Goal: Task Accomplishment & Management: Manage account settings

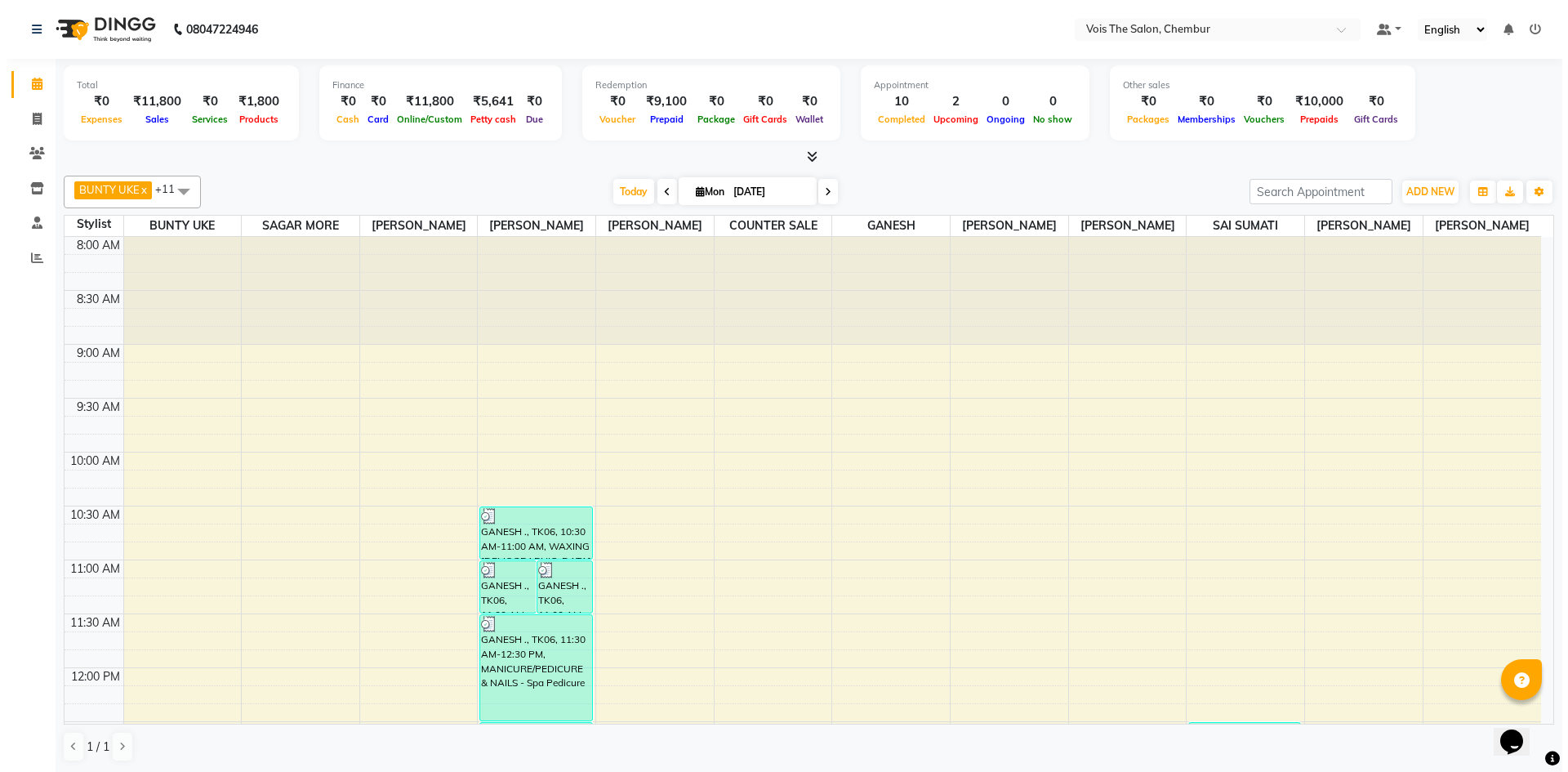
scroll to position [821, 0]
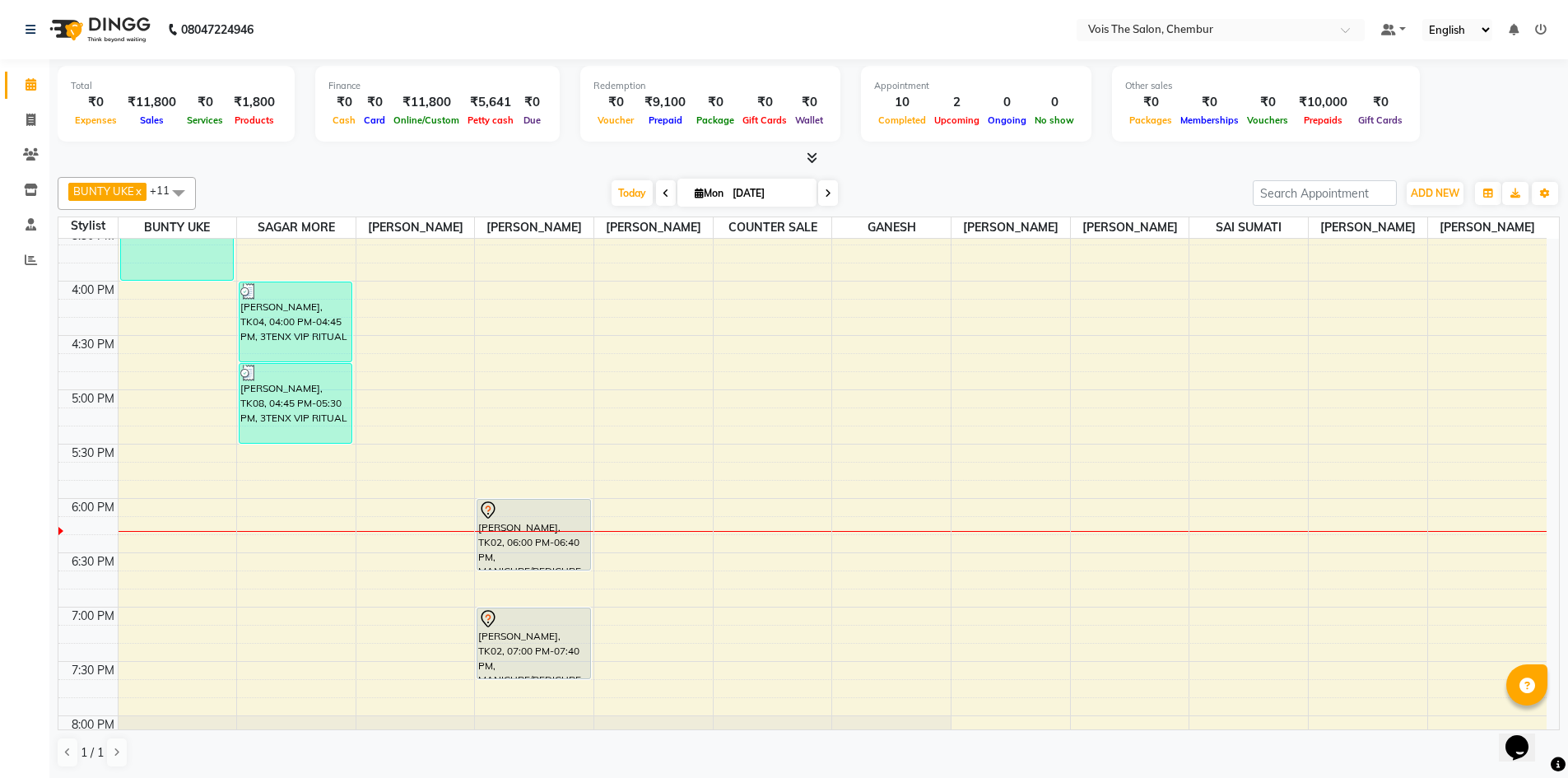
click at [1536, 33] on icon at bounding box center [1540, 29] width 11 height 11
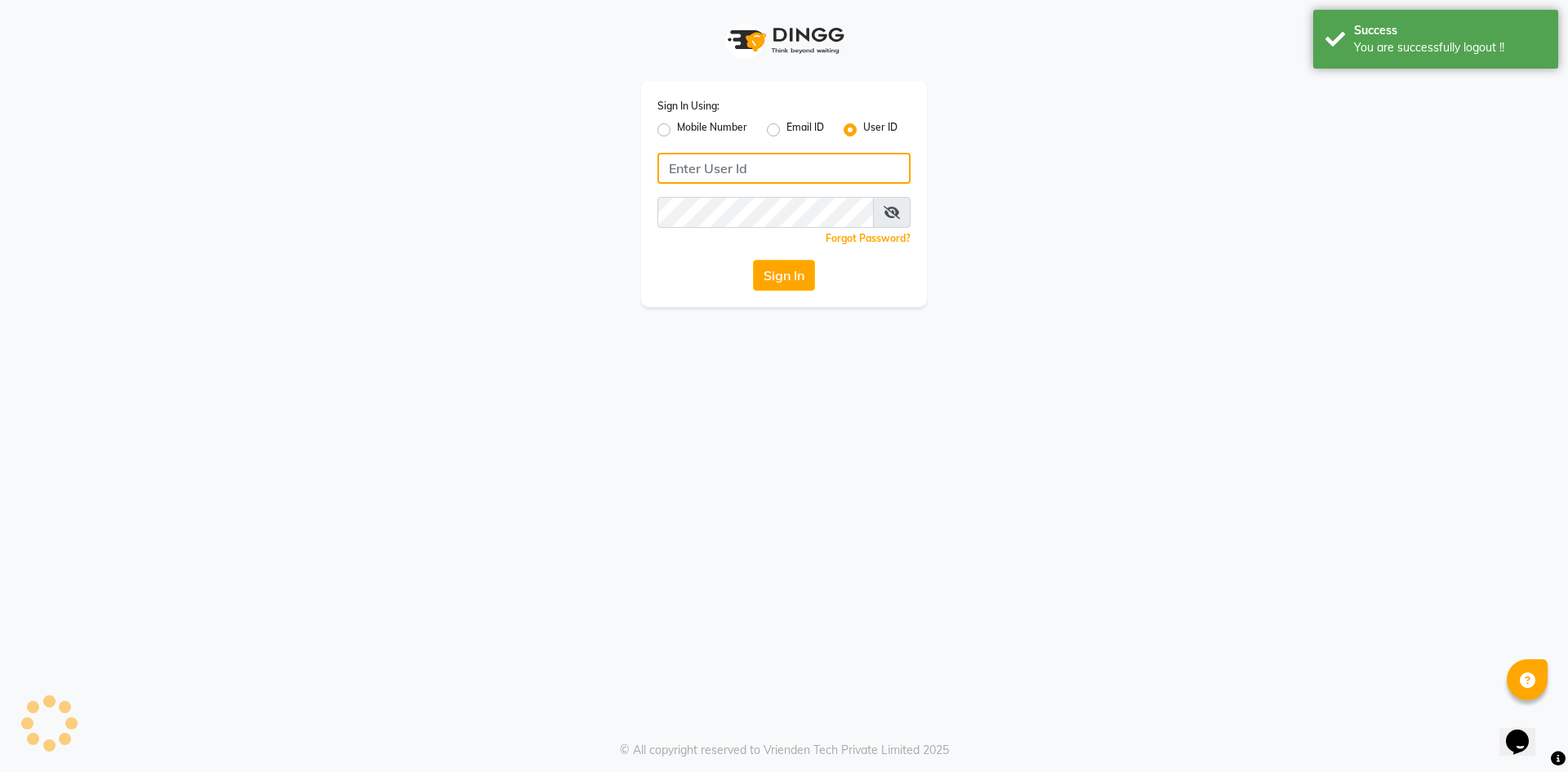
type input "9326040577"
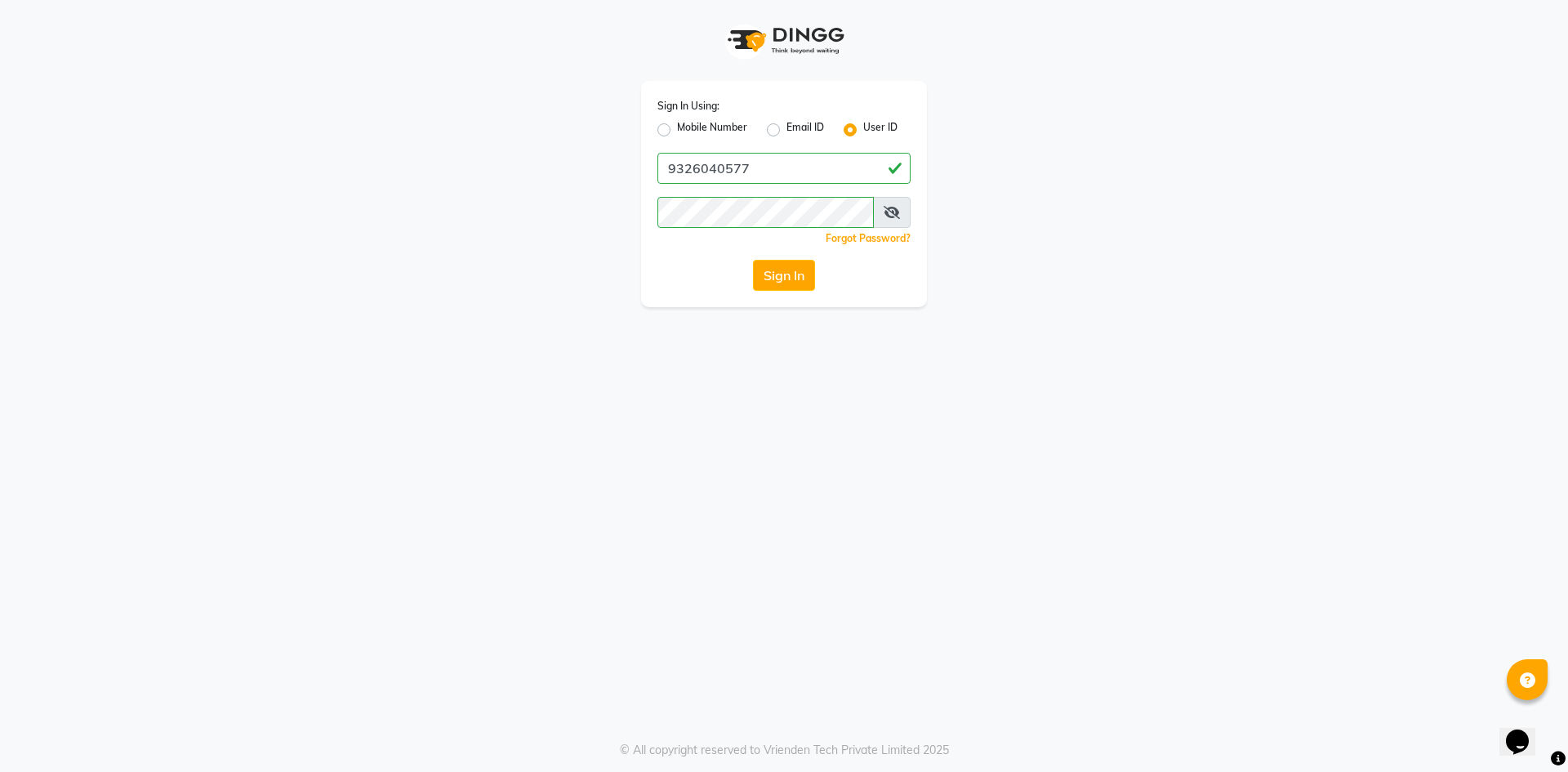
click at [863, 131] on label "User ID" at bounding box center [881, 130] width 34 height 20
click at [863, 131] on input "User ID" at bounding box center [869, 125] width 10 height 10
click at [774, 168] on input "Username" at bounding box center [784, 168] width 253 height 31
click at [774, 168] on input "VOIS" at bounding box center [784, 168] width 253 height 31
type input "V"
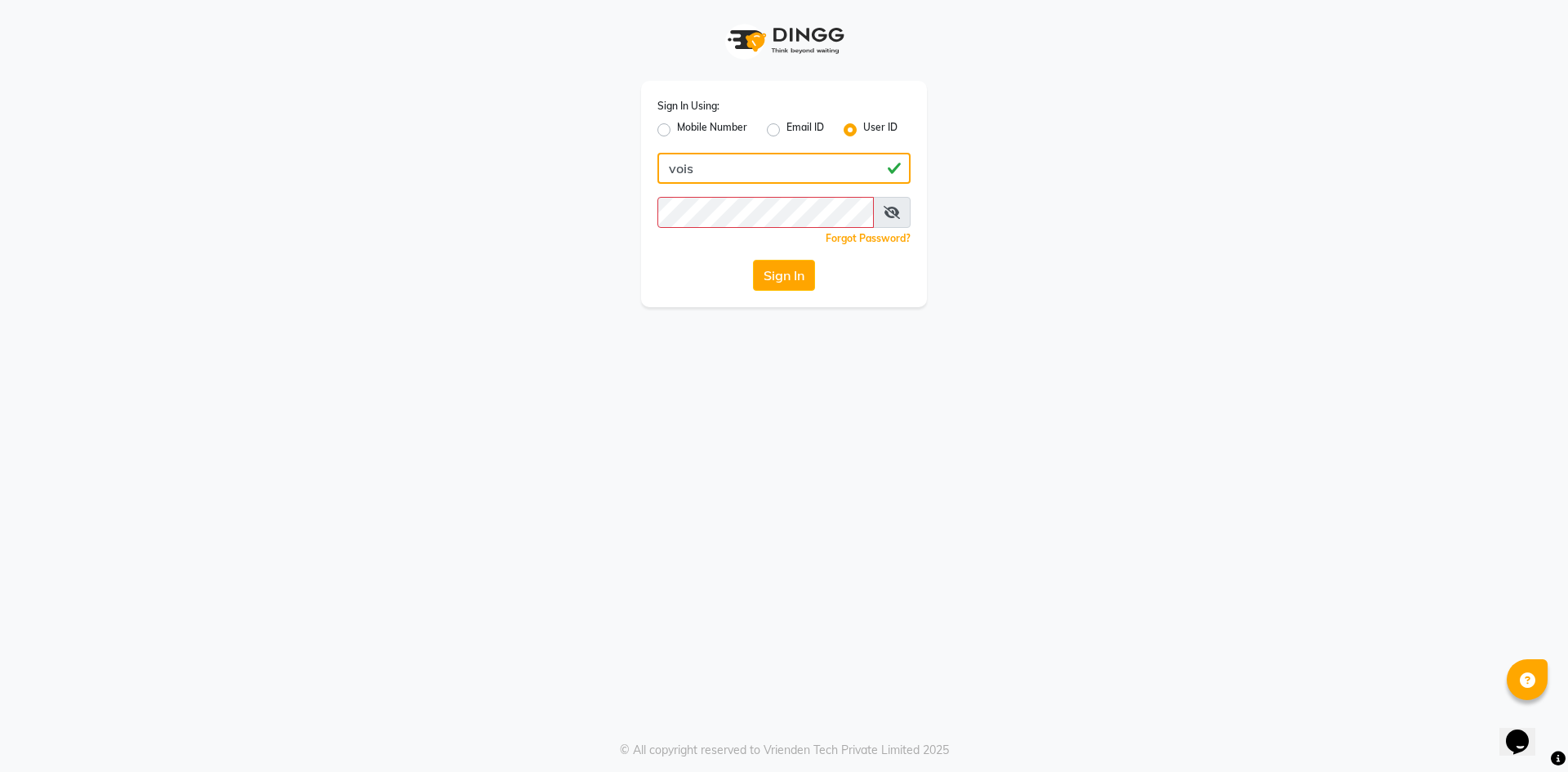
type input "vois"
click at [681, 245] on div "Forgot Password?" at bounding box center [784, 238] width 253 height 17
click at [782, 268] on button "Sign In" at bounding box center [784, 276] width 62 height 31
